Goal: Task Accomplishment & Management: Use online tool/utility

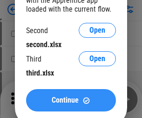
click at [71, 100] on span "Continue" at bounding box center [65, 99] width 27 height 7
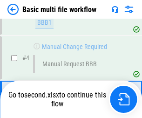
scroll to position [99, 0]
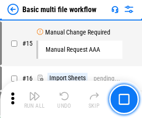
click at [34, 99] on img "button" at bounding box center [34, 95] width 11 height 11
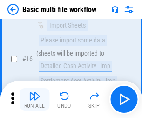
click at [34, 99] on img "button" at bounding box center [34, 95] width 11 height 11
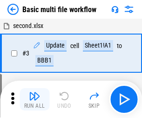
click at [34, 99] on img "button" at bounding box center [34, 95] width 11 height 11
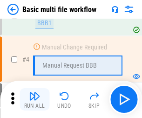
click at [34, 99] on img "button" at bounding box center [34, 95] width 11 height 11
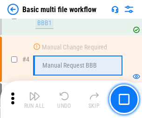
scroll to position [99, 0]
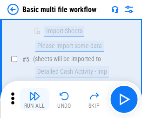
click at [34, 99] on img "button" at bounding box center [34, 95] width 11 height 11
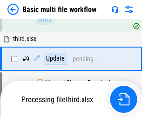
scroll to position [435, 0]
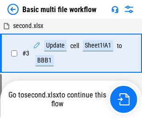
scroll to position [99, 0]
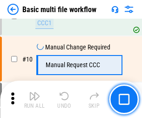
click at [34, 99] on img "button" at bounding box center [34, 95] width 11 height 11
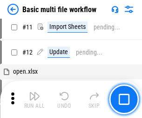
click at [34, 99] on img "button" at bounding box center [34, 95] width 11 height 11
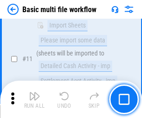
scroll to position [435, 0]
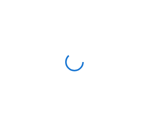
scroll to position [3, 0]
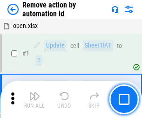
scroll to position [34, 0]
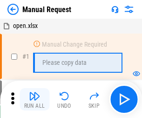
click at [34, 99] on img "button" at bounding box center [34, 95] width 11 height 11
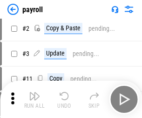
click at [34, 99] on img "button" at bounding box center [34, 95] width 11 height 11
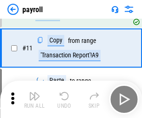
scroll to position [67, 0]
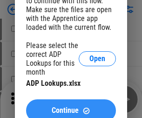
click at [71, 106] on span "Continue" at bounding box center [65, 109] width 27 height 7
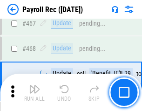
scroll to position [4953, 0]
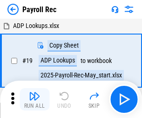
click at [34, 99] on img "button" at bounding box center [34, 95] width 11 height 11
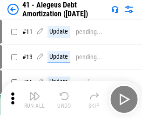
click at [34, 99] on img "button" at bounding box center [34, 95] width 11 height 11
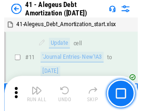
scroll to position [115, 0]
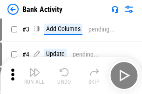
click at [34, 76] on img "button" at bounding box center [34, 72] width 11 height 11
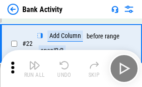
scroll to position [249, 0]
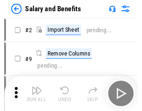
scroll to position [13, 0]
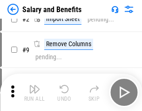
click at [34, 92] on img "button" at bounding box center [34, 88] width 11 height 11
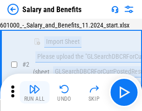
click at [34, 92] on img "button" at bounding box center [34, 88] width 11 height 11
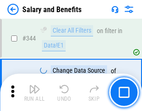
scroll to position [4352, 0]
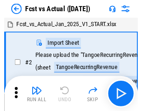
scroll to position [12, 0]
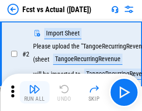
click at [34, 92] on img "button" at bounding box center [34, 88] width 11 height 11
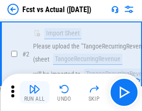
click at [34, 92] on img "button" at bounding box center [34, 88] width 11 height 11
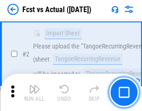
scroll to position [87, 0]
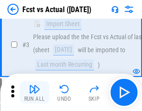
click at [34, 92] on img "button" at bounding box center [34, 88] width 11 height 11
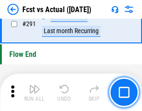
scroll to position [4399, 0]
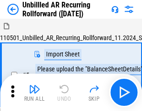
scroll to position [20, 0]
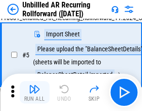
click at [34, 92] on img "button" at bounding box center [34, 88] width 11 height 11
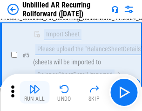
click at [34, 92] on img "button" at bounding box center [34, 88] width 11 height 11
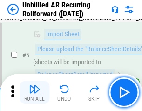
scroll to position [87, 0]
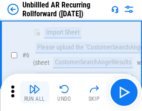
click at [34, 92] on img "button" at bounding box center [34, 88] width 11 height 11
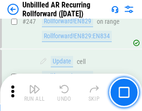
scroll to position [3157, 0]
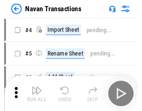
scroll to position [15, 0]
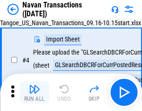
click at [34, 92] on img "button" at bounding box center [34, 88] width 11 height 11
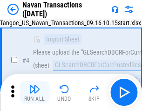
click at [34, 92] on img "button" at bounding box center [34, 88] width 11 height 11
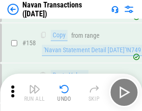
scroll to position [3014, 0]
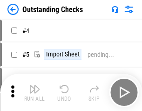
click at [34, 92] on img "button" at bounding box center [34, 88] width 11 height 11
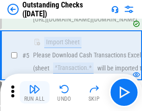
click at [34, 92] on img "button" at bounding box center [34, 88] width 11 height 11
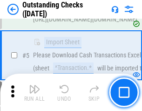
scroll to position [97, 0]
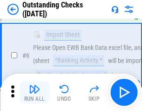
click at [34, 92] on img "button" at bounding box center [34, 88] width 11 height 11
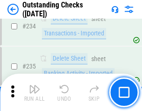
scroll to position [2822, 0]
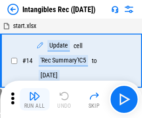
click at [34, 99] on img "button" at bounding box center [34, 95] width 11 height 11
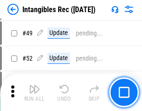
scroll to position [362, 0]
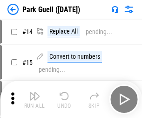
click at [34, 92] on img "button" at bounding box center [34, 95] width 11 height 11
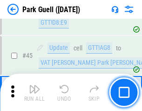
scroll to position [1162, 0]
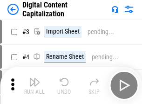
click at [34, 78] on img "button" at bounding box center [34, 81] width 11 height 11
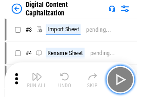
scroll to position [27, 0]
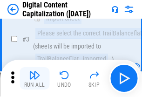
click at [34, 78] on img "button" at bounding box center [34, 74] width 11 height 11
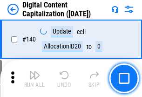
scroll to position [986, 0]
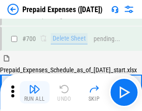
click at [34, 92] on img "button" at bounding box center [34, 88] width 11 height 11
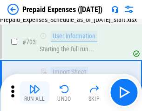
click at [34, 92] on img "button" at bounding box center [34, 88] width 11 height 11
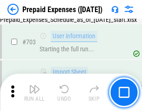
scroll to position [2556, 0]
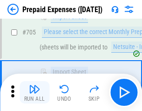
click at [34, 92] on img "button" at bounding box center [34, 88] width 11 height 11
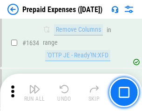
scroll to position [9050, 0]
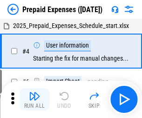
click at [34, 99] on img "button" at bounding box center [34, 95] width 11 height 11
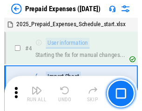
scroll to position [41, 0]
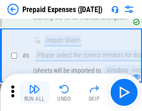
click at [34, 92] on img "button" at bounding box center [34, 88] width 11 height 11
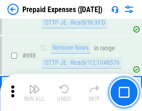
scroll to position [3237, 0]
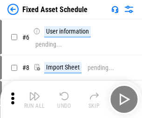
click at [34, 99] on img "button" at bounding box center [34, 95] width 11 height 11
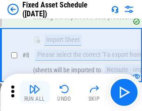
click at [34, 92] on img "button" at bounding box center [34, 88] width 11 height 11
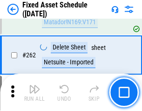
scroll to position [2962, 0]
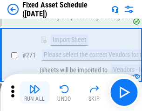
click at [34, 92] on img "button" at bounding box center [34, 88] width 11 height 11
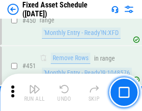
scroll to position [4155, 0]
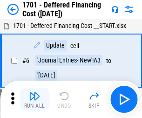
click at [34, 99] on img "button" at bounding box center [34, 95] width 11 height 11
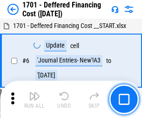
scroll to position [112, 0]
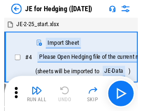
scroll to position [1, 0]
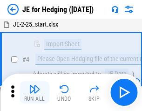
click at [34, 92] on img "button" at bounding box center [34, 88] width 11 height 11
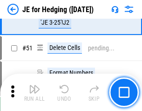
scroll to position [602, 0]
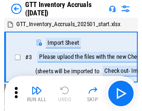
scroll to position [1, 0]
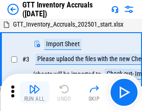
click at [34, 92] on img "button" at bounding box center [34, 88] width 11 height 11
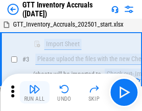
click at [34, 92] on img "button" at bounding box center [34, 88] width 11 height 11
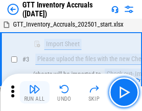
scroll to position [60, 0]
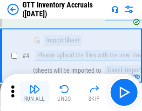
click at [34, 92] on img "button" at bounding box center [34, 88] width 11 height 11
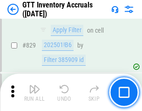
scroll to position [7055, 0]
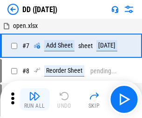
click at [34, 99] on img "button" at bounding box center [34, 95] width 11 height 11
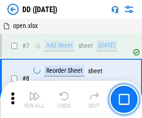
scroll to position [90, 0]
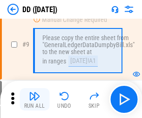
click at [34, 99] on img "button" at bounding box center [34, 95] width 11 height 11
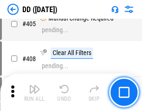
scroll to position [4159, 0]
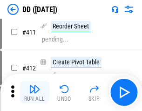
click at [34, 92] on img "button" at bounding box center [34, 88] width 11 height 11
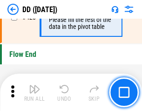
scroll to position [4449, 0]
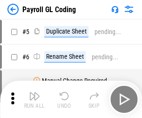
click at [34, 99] on img "button" at bounding box center [34, 95] width 11 height 11
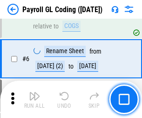
scroll to position [112, 0]
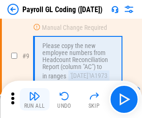
click at [34, 99] on img "button" at bounding box center [34, 95] width 11 height 11
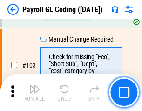
scroll to position [2181, 0]
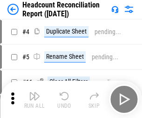
click at [34, 99] on img "button" at bounding box center [34, 95] width 11 height 11
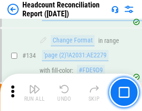
scroll to position [1117, 0]
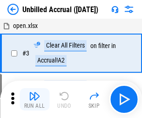
click at [34, 99] on img "button" at bounding box center [34, 95] width 11 height 11
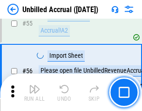
scroll to position [970, 0]
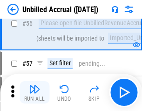
click at [34, 92] on img "button" at bounding box center [34, 88] width 11 height 11
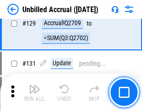
scroll to position [2769, 0]
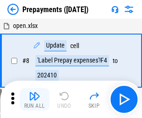
click at [34, 99] on img "button" at bounding box center [34, 95] width 11 height 11
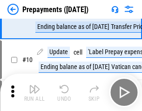
scroll to position [58, 0]
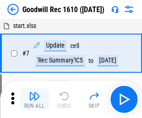
click at [34, 99] on img "button" at bounding box center [34, 95] width 11 height 11
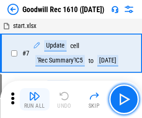
scroll to position [159, 0]
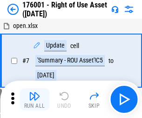
click at [34, 99] on img "button" at bounding box center [34, 95] width 11 height 11
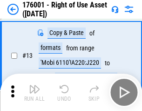
scroll to position [60, 0]
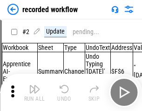
click at [34, 92] on img "button" at bounding box center [34, 88] width 11 height 11
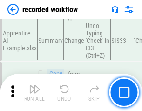
scroll to position [2905, 0]
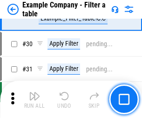
scroll to position [851, 0]
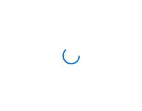
scroll to position [14, 0]
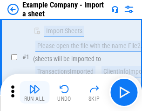
click at [34, 92] on img "button" at bounding box center [34, 88] width 11 height 11
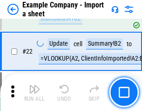
scroll to position [205, 0]
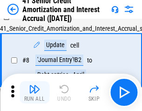
click at [34, 92] on img "button" at bounding box center [34, 88] width 11 height 11
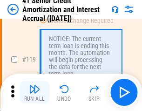
click at [34, 92] on img "button" at bounding box center [34, 88] width 11 height 11
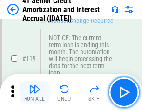
scroll to position [877, 0]
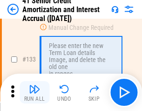
click at [34, 92] on img "button" at bounding box center [34, 88] width 11 height 11
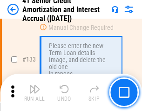
scroll to position [971, 0]
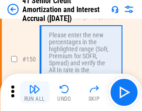
click at [34, 92] on img "button" at bounding box center [34, 88] width 11 height 11
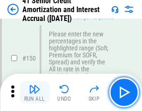
scroll to position [1069, 0]
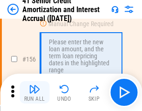
click at [34, 92] on img "button" at bounding box center [34, 88] width 11 height 11
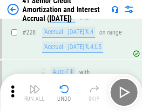
scroll to position [2082, 0]
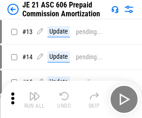
click at [34, 92] on img "button" at bounding box center [34, 95] width 11 height 11
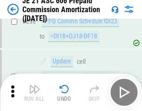
scroll to position [1710, 0]
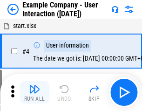
click at [34, 92] on img "button" at bounding box center [34, 88] width 11 height 11
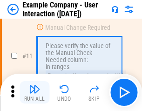
click at [34, 92] on img "button" at bounding box center [34, 88] width 11 height 11
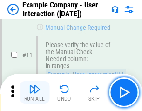
scroll to position [201, 0]
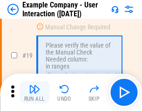
click at [34, 92] on img "button" at bounding box center [34, 88] width 11 height 11
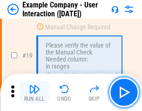
click at [34, 92] on img "button" at bounding box center [34, 88] width 11 height 11
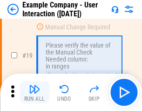
click at [34, 92] on img "button" at bounding box center [34, 88] width 11 height 11
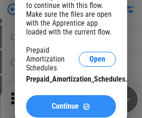
click at [71, 106] on span "Continue" at bounding box center [65, 105] width 27 height 7
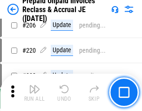
scroll to position [1205, 0]
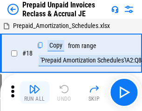
click at [34, 92] on img "button" at bounding box center [34, 88] width 11 height 11
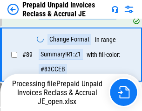
scroll to position [758, 0]
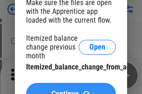
click at [71, 91] on span "Continue" at bounding box center [65, 94] width 27 height 7
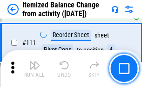
scroll to position [1555, 0]
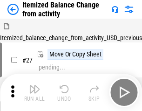
scroll to position [14, 0]
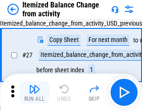
click at [34, 92] on img "button" at bounding box center [34, 88] width 11 height 11
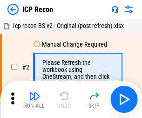
scroll to position [4, 0]
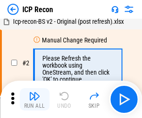
click at [34, 99] on img "button" at bounding box center [34, 95] width 11 height 11
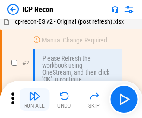
click at [34, 99] on img "button" at bounding box center [34, 95] width 11 height 11
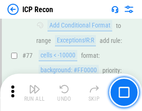
scroll to position [835, 0]
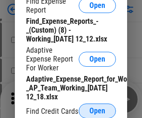
click at [97, 110] on span "Open" at bounding box center [97, 110] width 16 height 7
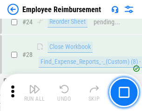
scroll to position [435, 0]
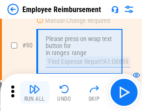
click at [34, 92] on img "button" at bounding box center [34, 88] width 11 height 11
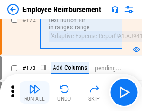
click at [34, 92] on img "button" at bounding box center [34, 88] width 11 height 11
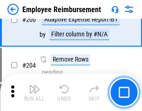
scroll to position [2352, 0]
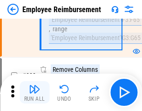
click at [34, 92] on img "button" at bounding box center [34, 88] width 11 height 11
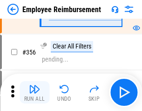
click at [34, 92] on img "button" at bounding box center [34, 88] width 11 height 11
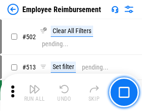
scroll to position [5908, 0]
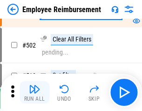
click at [34, 92] on img "button" at bounding box center [34, 88] width 11 height 11
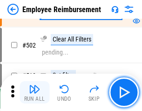
click at [34, 92] on img "button" at bounding box center [34, 88] width 11 height 11
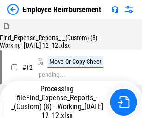
scroll to position [32, 0]
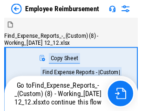
scroll to position [32, 0]
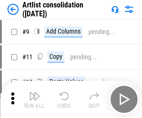
click at [34, 99] on img "button" at bounding box center [34, 95] width 11 height 11
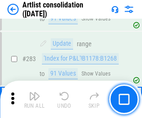
scroll to position [3844, 0]
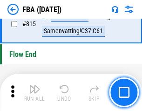
scroll to position [8321, 0]
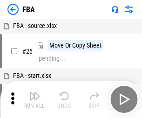
scroll to position [9, 0]
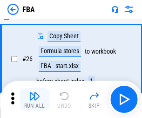
click at [34, 99] on img "button" at bounding box center [34, 95] width 11 height 11
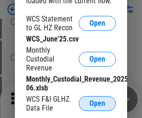
click at [97, 103] on span "Open" at bounding box center [97, 102] width 16 height 7
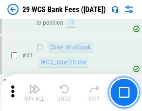
scroll to position [380, 0]
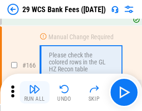
click at [34, 92] on img "button" at bounding box center [34, 88] width 11 height 11
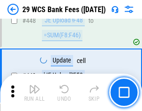
scroll to position [4501, 0]
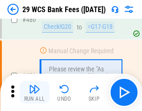
click at [34, 92] on img "button" at bounding box center [34, 88] width 11 height 11
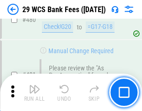
scroll to position [4793, 0]
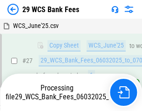
scroll to position [380, 0]
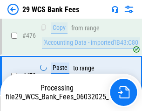
scroll to position [4782, 0]
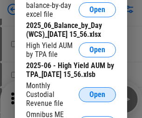
click at [97, 98] on span "Open" at bounding box center [97, 94] width 16 height 7
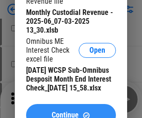
click at [71, 111] on span "Continue" at bounding box center [65, 114] width 27 height 7
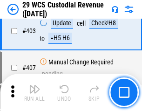
scroll to position [4305, 0]
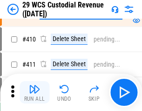
click at [34, 92] on img "button" at bounding box center [34, 88] width 11 height 11
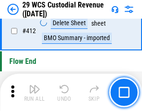
scroll to position [4439, 0]
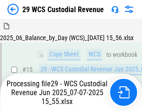
scroll to position [430, 0]
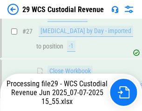
scroll to position [477, 0]
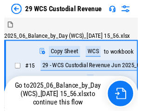
scroll to position [17, 0]
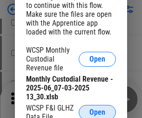
click at [97, 110] on span "Open" at bounding box center [97, 111] width 16 height 7
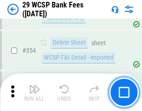
scroll to position [3090, 0]
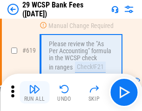
click at [34, 92] on img "button" at bounding box center [34, 88] width 11 height 11
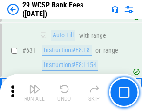
scroll to position [5357, 0]
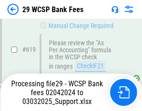
scroll to position [5175, 0]
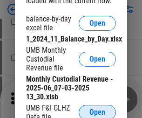
click at [97, 110] on span "Open" at bounding box center [97, 111] width 16 height 7
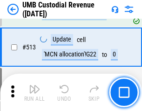
scroll to position [4496, 0]
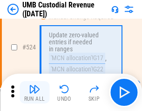
click at [34, 92] on img "button" at bounding box center [34, 88] width 11 height 11
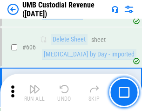
scroll to position [5365, 0]
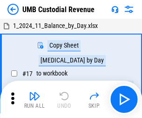
scroll to position [7, 0]
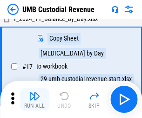
click at [34, 99] on img "button" at bounding box center [34, 95] width 11 height 11
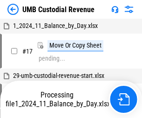
scroll to position [7, 0]
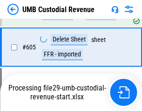
scroll to position [5344, 0]
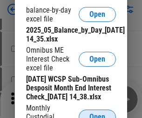
click at [97, 113] on span "Open" at bounding box center [97, 116] width 16 height 7
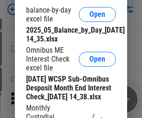
scroll to position [177, 0]
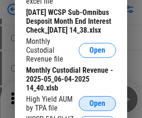
click at [97, 107] on span "Open" at bounding box center [97, 102] width 16 height 7
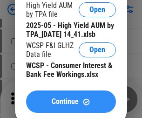
click at [71, 105] on span "Continue" at bounding box center [65, 101] width 27 height 7
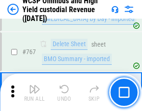
scroll to position [7574, 0]
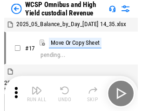
scroll to position [5, 0]
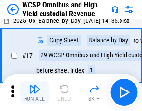
click at [34, 92] on img "button" at bounding box center [34, 88] width 11 height 11
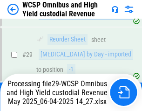
scroll to position [193, 0]
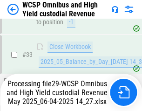
scroll to position [460, 0]
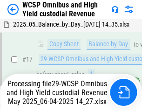
scroll to position [193, 0]
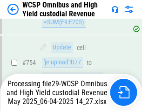
scroll to position [7472, 0]
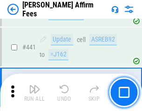
scroll to position [2138, 0]
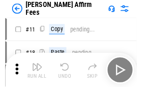
scroll to position [9, 0]
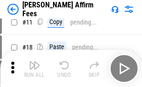
click at [34, 69] on img "button" at bounding box center [34, 65] width 11 height 11
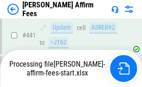
scroll to position [2438, 0]
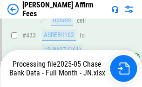
scroll to position [2492, 0]
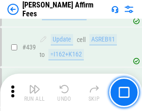
scroll to position [2426, 0]
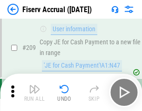
scroll to position [2887, 0]
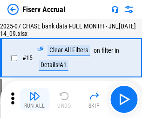
click at [34, 99] on img "button" at bounding box center [34, 95] width 11 height 11
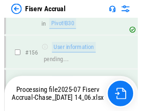
scroll to position [2446, 0]
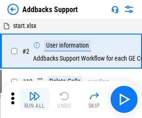
click at [34, 92] on img "button" at bounding box center [34, 95] width 11 height 11
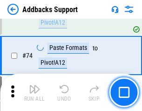
scroll to position [677, 0]
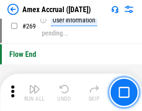
scroll to position [2722, 0]
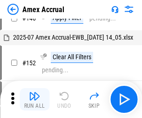
click at [34, 99] on img "button" at bounding box center [34, 95] width 11 height 11
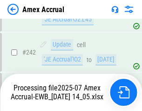
scroll to position [2711, 0]
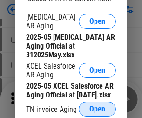
click at [97, 106] on span "Open" at bounding box center [97, 108] width 16 height 7
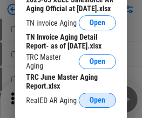
click at [97, 97] on span "Open" at bounding box center [97, 99] width 16 height 7
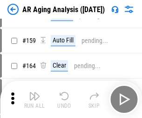
scroll to position [354, 0]
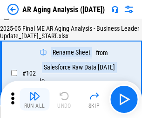
click at [34, 99] on img "button" at bounding box center [34, 95] width 11 height 11
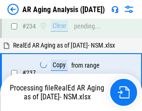
scroll to position [1441, 0]
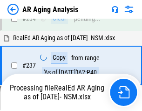
scroll to position [1430, 0]
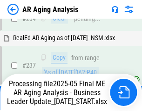
scroll to position [1430, 0]
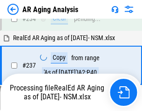
scroll to position [1430, 0]
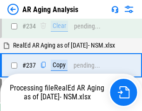
scroll to position [1430, 0]
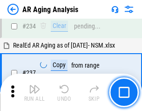
scroll to position [1430, 0]
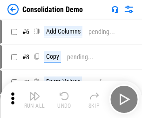
click at [34, 99] on img "button" at bounding box center [34, 95] width 11 height 11
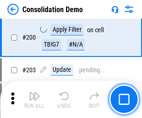
scroll to position [2915, 0]
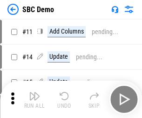
click at [34, 99] on img "button" at bounding box center [34, 95] width 11 height 11
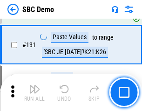
scroll to position [1597, 0]
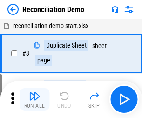
click at [34, 99] on img "button" at bounding box center [34, 95] width 11 height 11
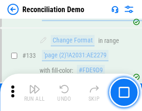
scroll to position [1104, 0]
